Goal: Obtain resource: Download file/media

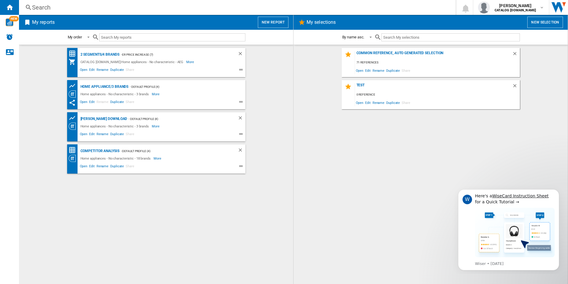
click at [271, 21] on button "New report" at bounding box center [273, 22] width 31 height 11
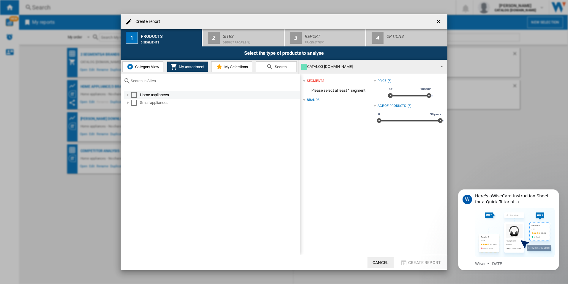
click at [133, 94] on div "Select" at bounding box center [134, 95] width 6 height 6
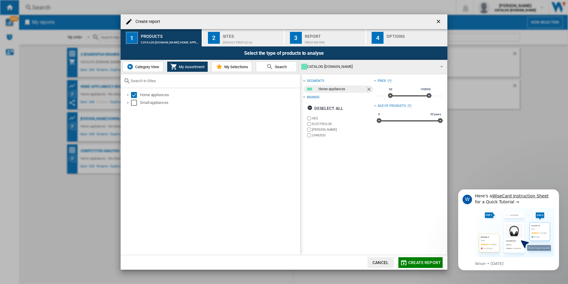
click at [318, 121] on label "ELECTROLUX" at bounding box center [339, 124] width 67 height 6
click at [318, 129] on label "[PERSON_NAME]" at bounding box center [343, 129] width 62 height 4
click at [315, 134] on label "ZANUSSI" at bounding box center [343, 135] width 62 height 4
click at [237, 43] on div "Default profile (4)" at bounding box center [252, 41] width 59 height 6
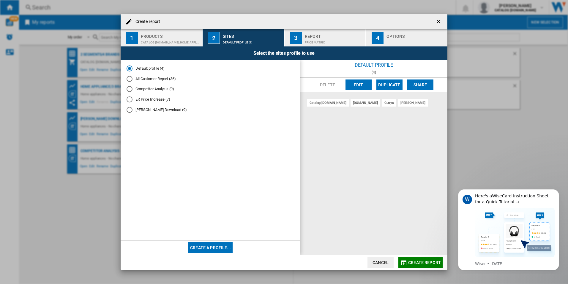
click at [356, 83] on button "Edit" at bounding box center [359, 84] width 26 height 11
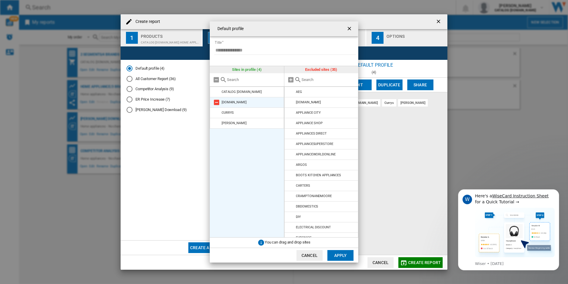
click at [216, 101] on md-icon at bounding box center [216, 102] width 7 height 7
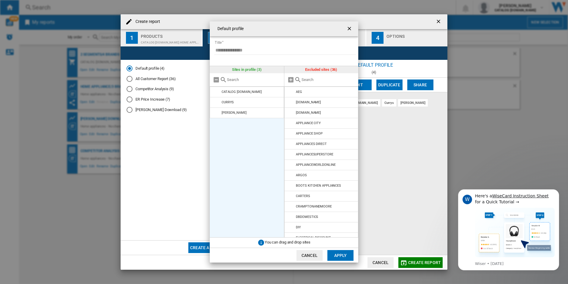
click at [216, 101] on md-icon at bounding box center [216, 102] width 7 height 7
click at [216, 109] on md-icon at bounding box center [216, 112] width 7 height 7
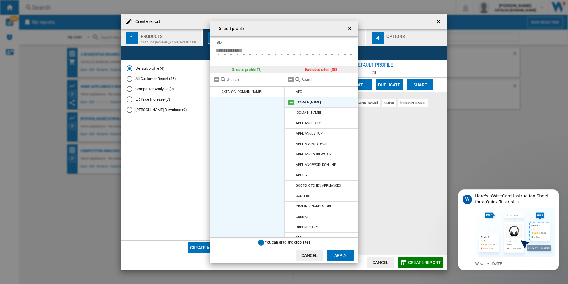
click at [289, 100] on md-icon at bounding box center [291, 102] width 7 height 7
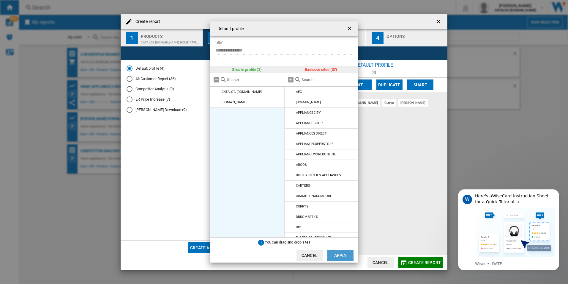
click at [348, 258] on button "Apply" at bounding box center [341, 255] width 26 height 11
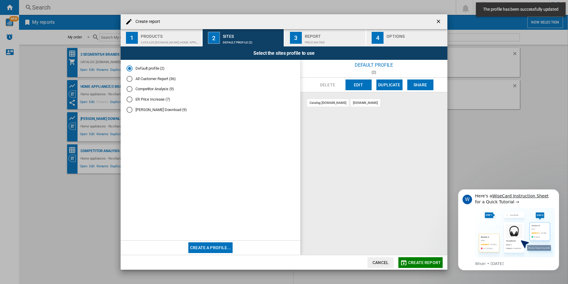
click at [320, 44] on button "3 Report Price Matrix" at bounding box center [326, 37] width 82 height 17
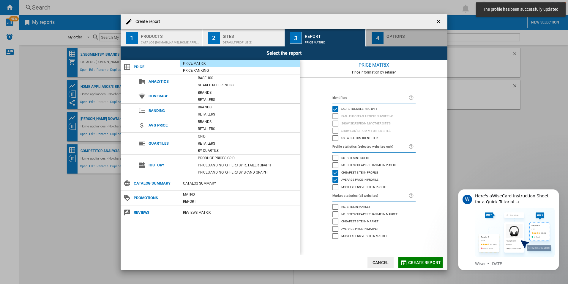
click at [391, 42] on div "button" at bounding box center [416, 41] width 59 height 6
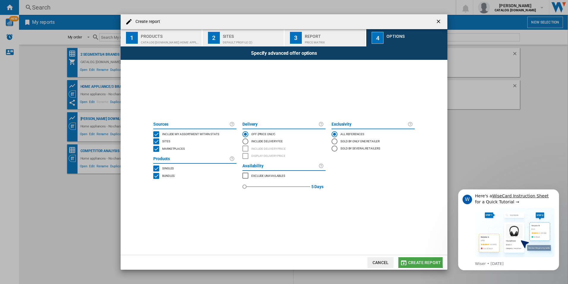
click at [419, 261] on span "Create report" at bounding box center [424, 262] width 33 height 5
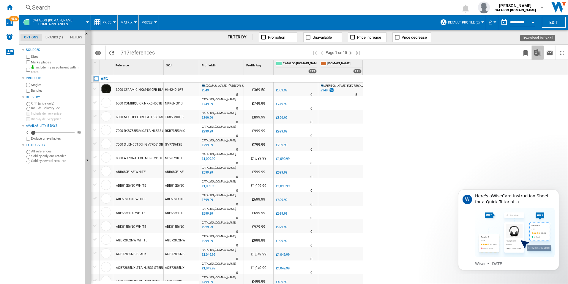
click at [537, 52] on img "Download in Excel" at bounding box center [537, 52] width 7 height 7
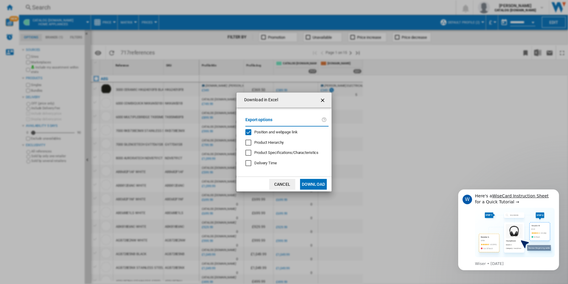
click at [261, 133] on span "Position and webpage link" at bounding box center [275, 132] width 43 height 4
drag, startPoint x: 312, startPoint y: 183, endPoint x: 332, endPoint y: 172, distance: 22.9
click at [312, 183] on button "Download" at bounding box center [313, 184] width 27 height 11
